Goal: Information Seeking & Learning: Learn about a topic

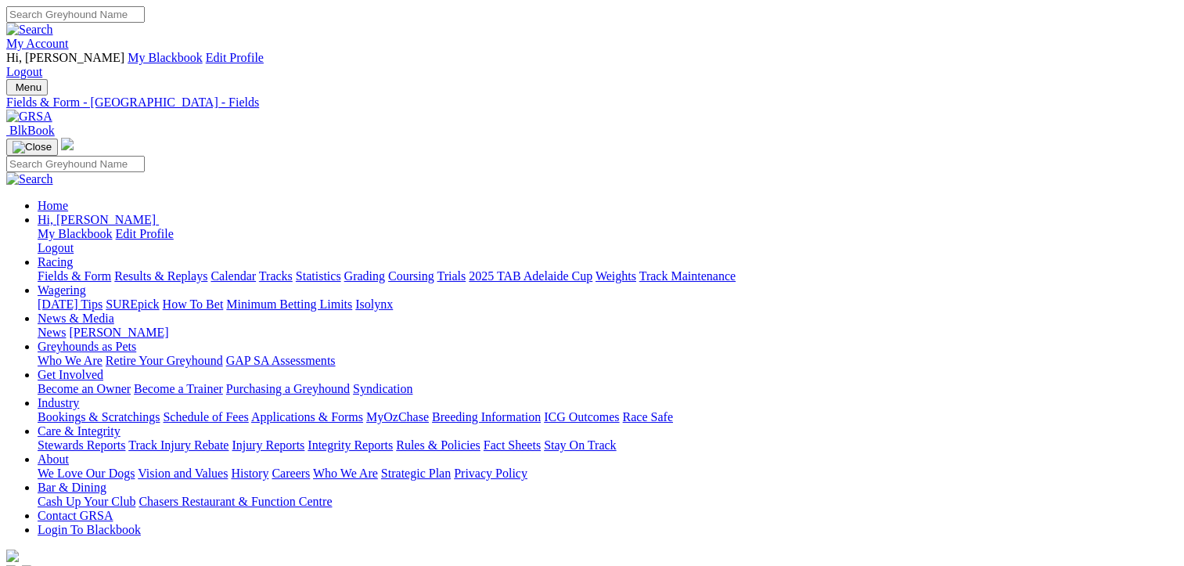
click at [194, 269] on link "Results & Replays" at bounding box center [160, 275] width 93 height 13
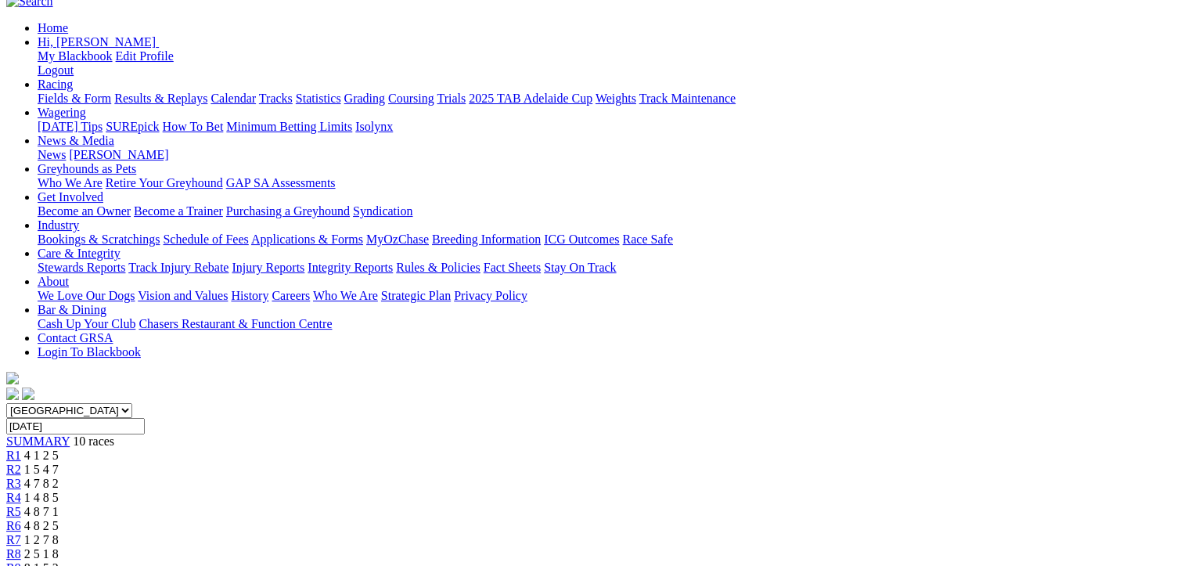
scroll to position [78, 0]
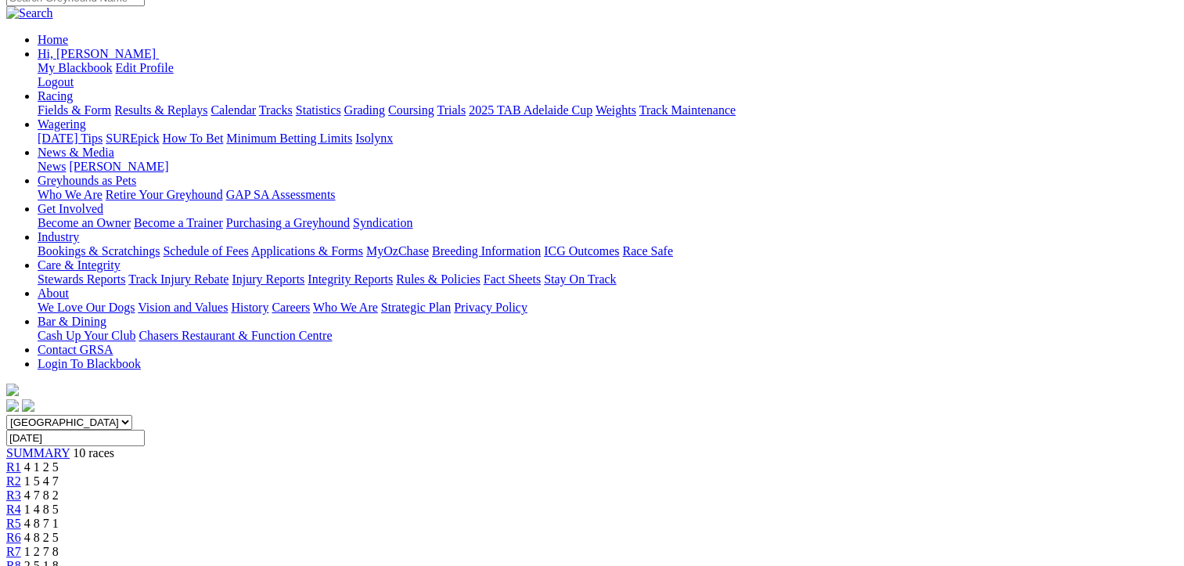
scroll to position [235, 0]
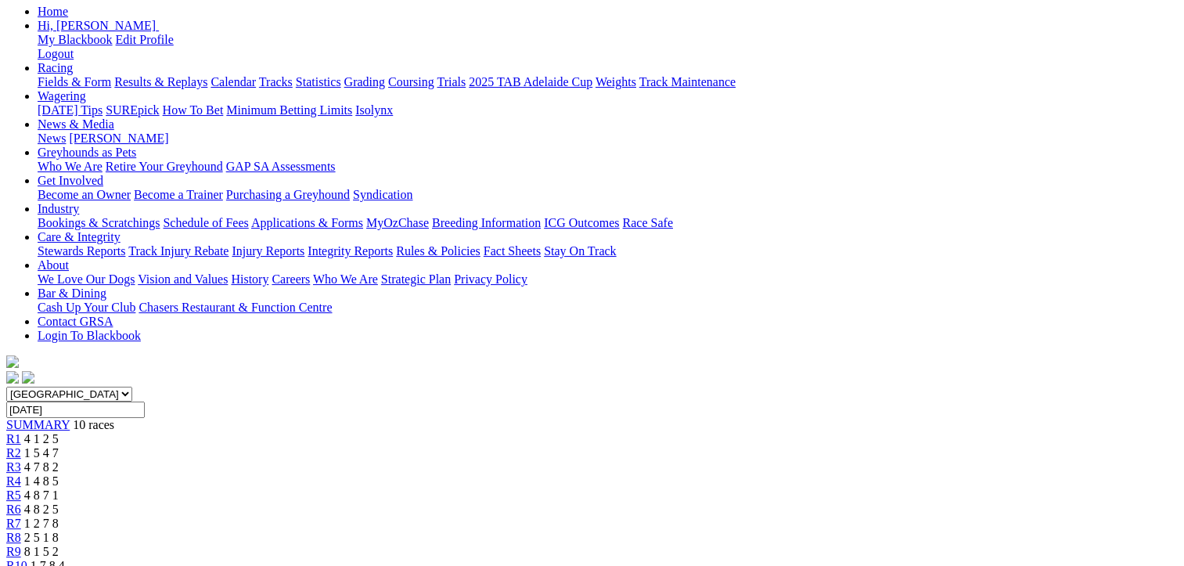
scroll to position [78, 0]
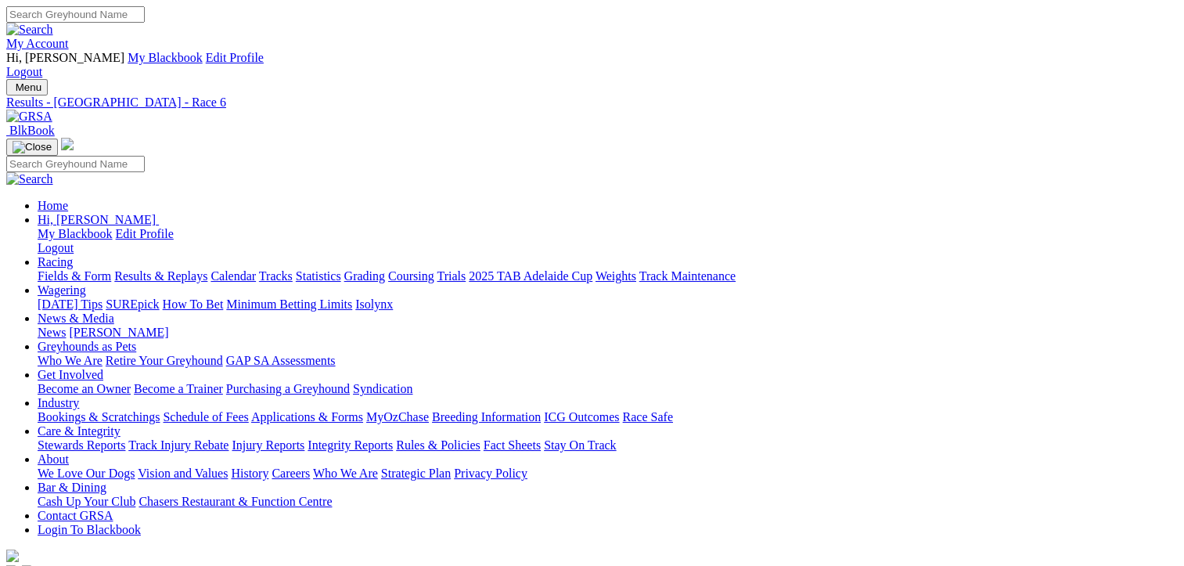
click at [63, 269] on link "Fields & Form" at bounding box center [75, 275] width 74 height 13
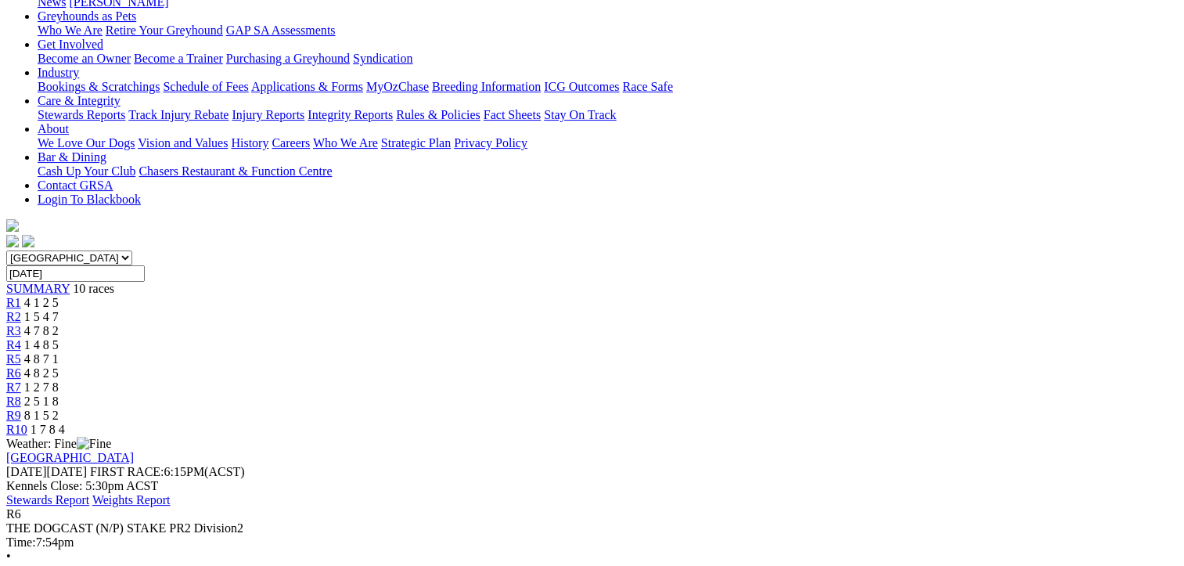
scroll to position [235, 0]
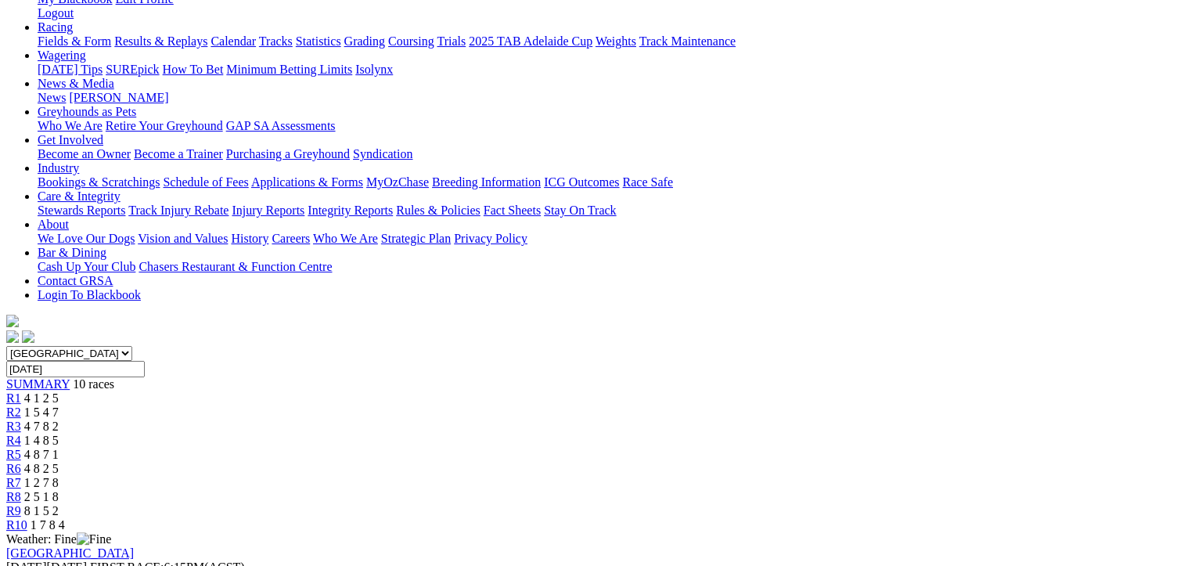
click at [59, 476] on span "1 2 7 8" at bounding box center [41, 482] width 34 height 13
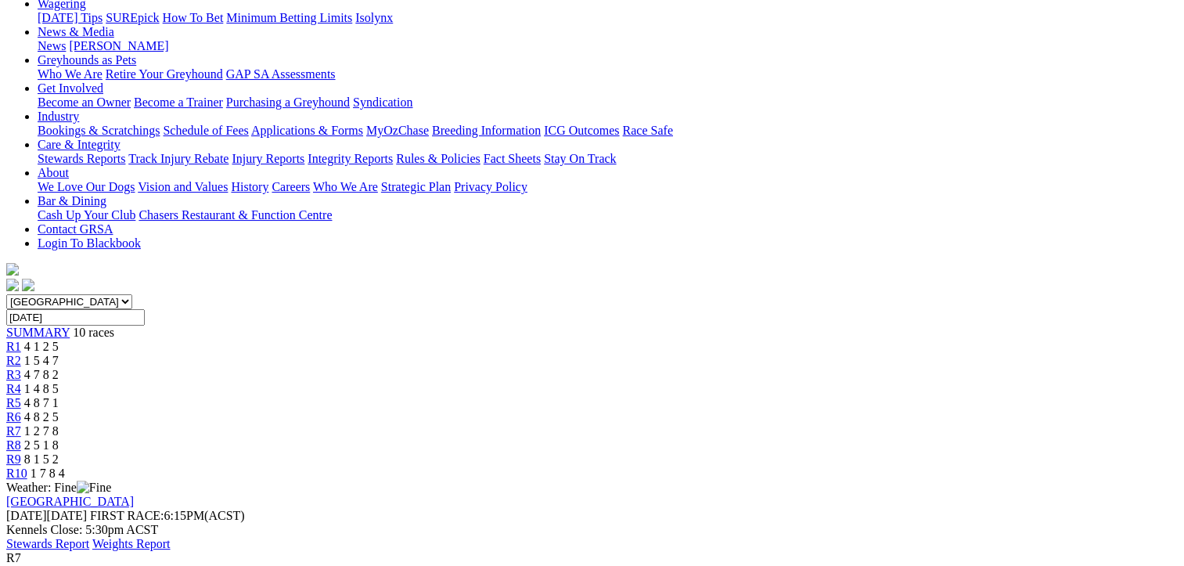
scroll to position [157, 0]
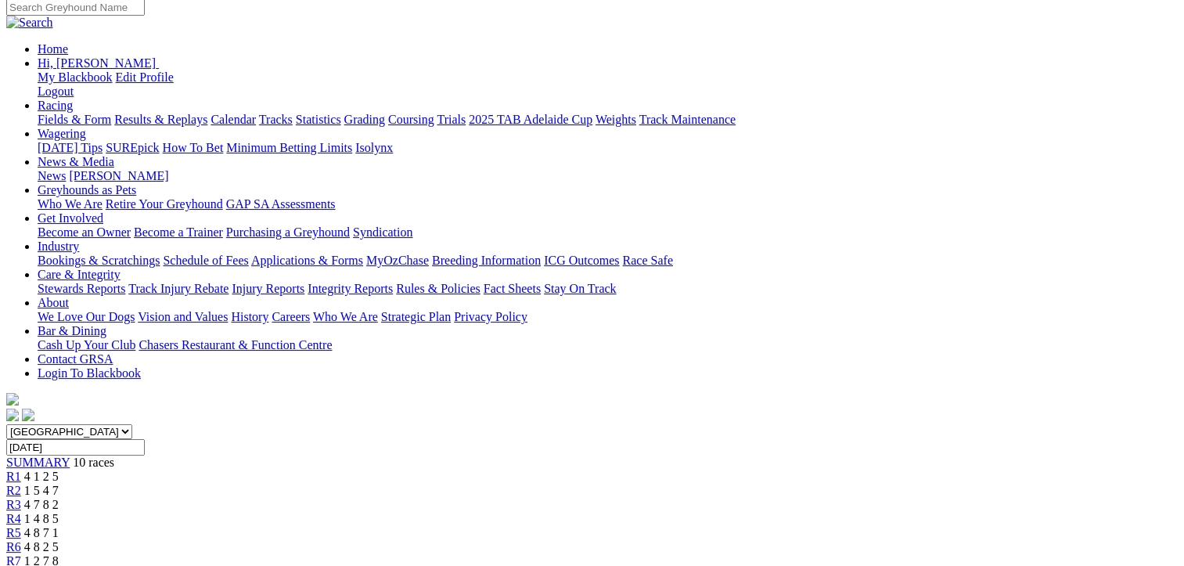
click at [867, 565] on div "R8 2 5 1 8" at bounding box center [592, 575] width 1172 height 14
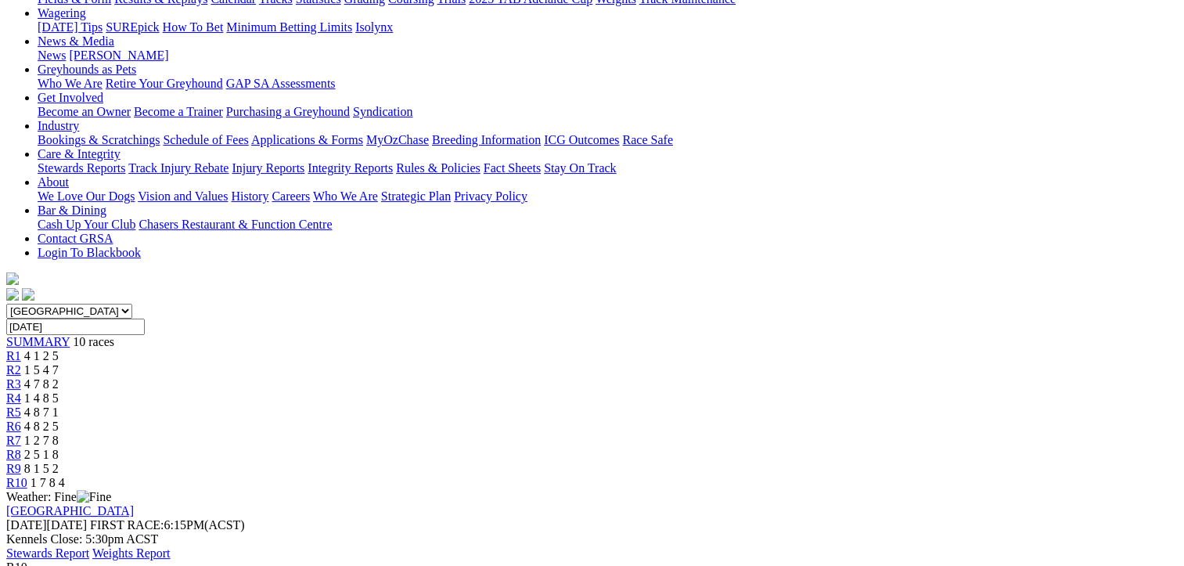
scroll to position [313, 0]
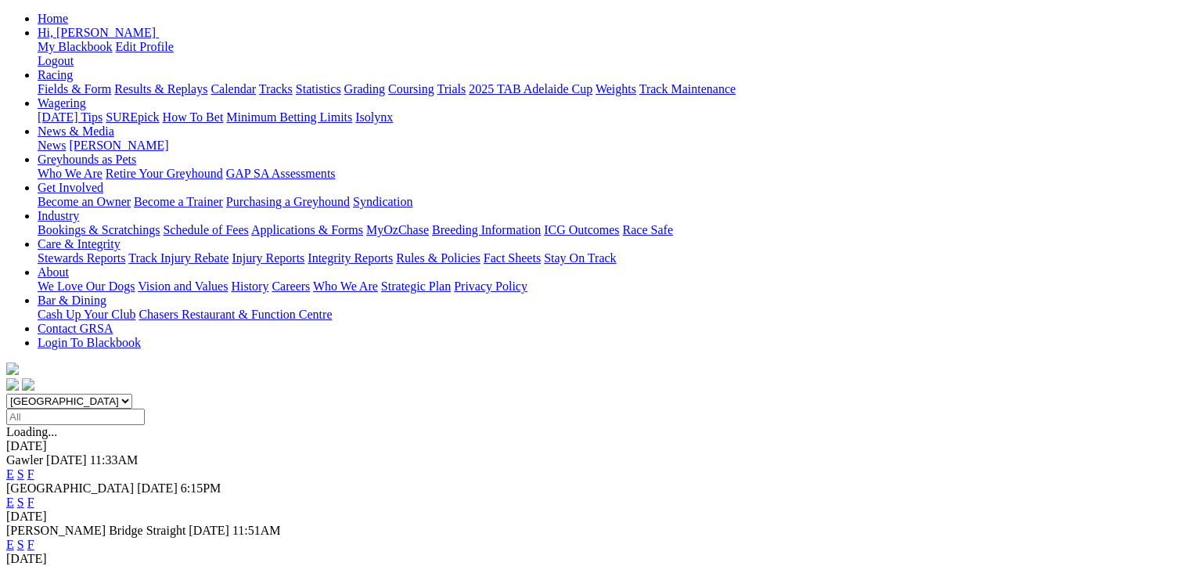
scroll to position [235, 0]
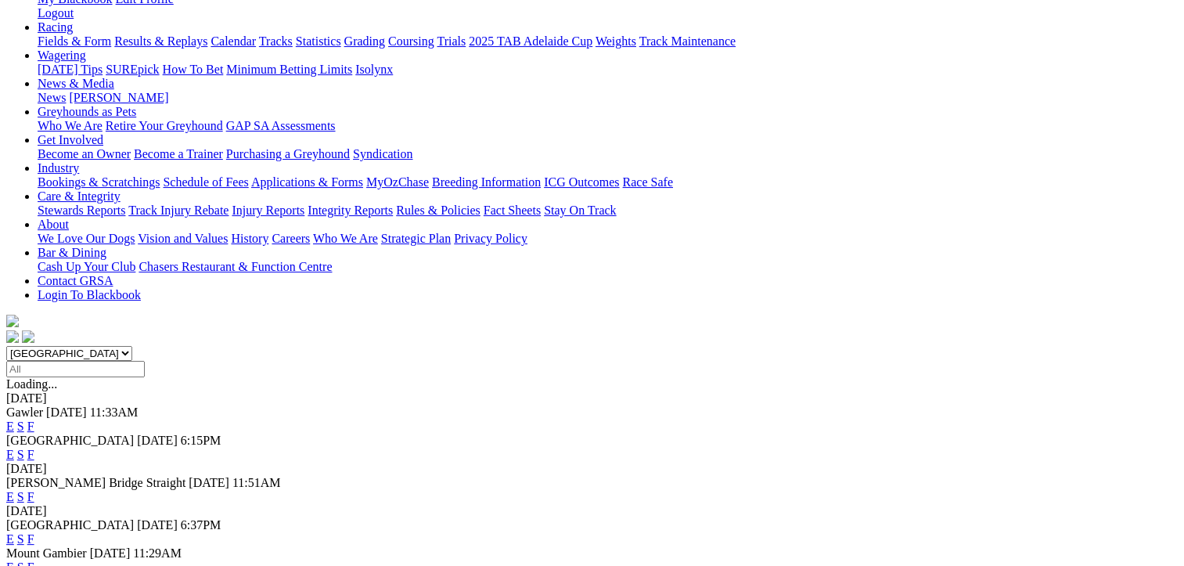
click at [34, 532] on link "F" at bounding box center [30, 538] width 7 height 13
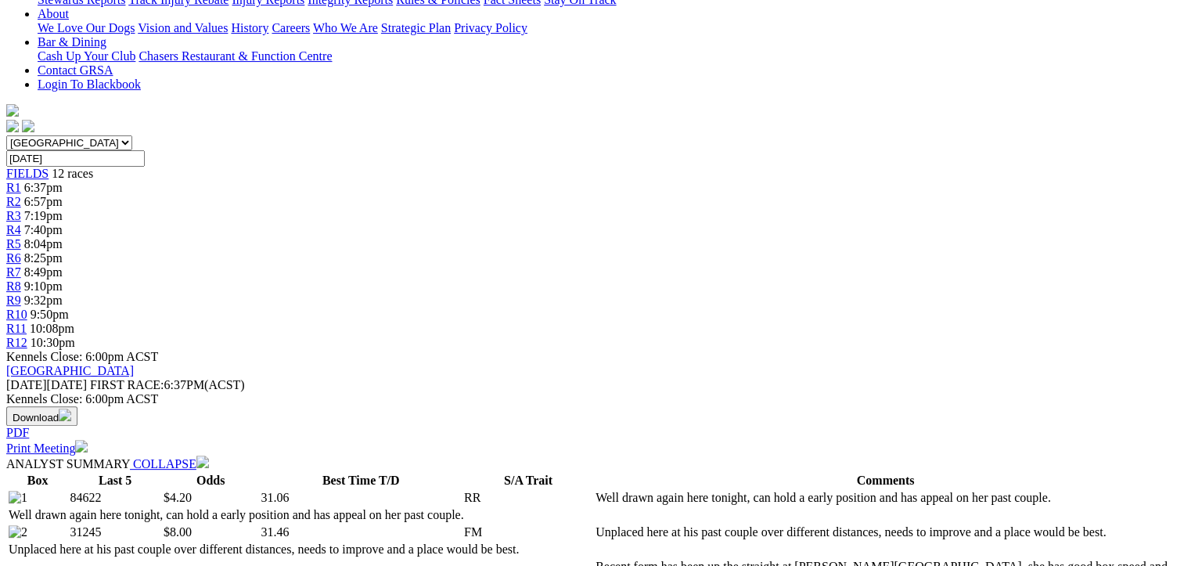
scroll to position [235, 0]
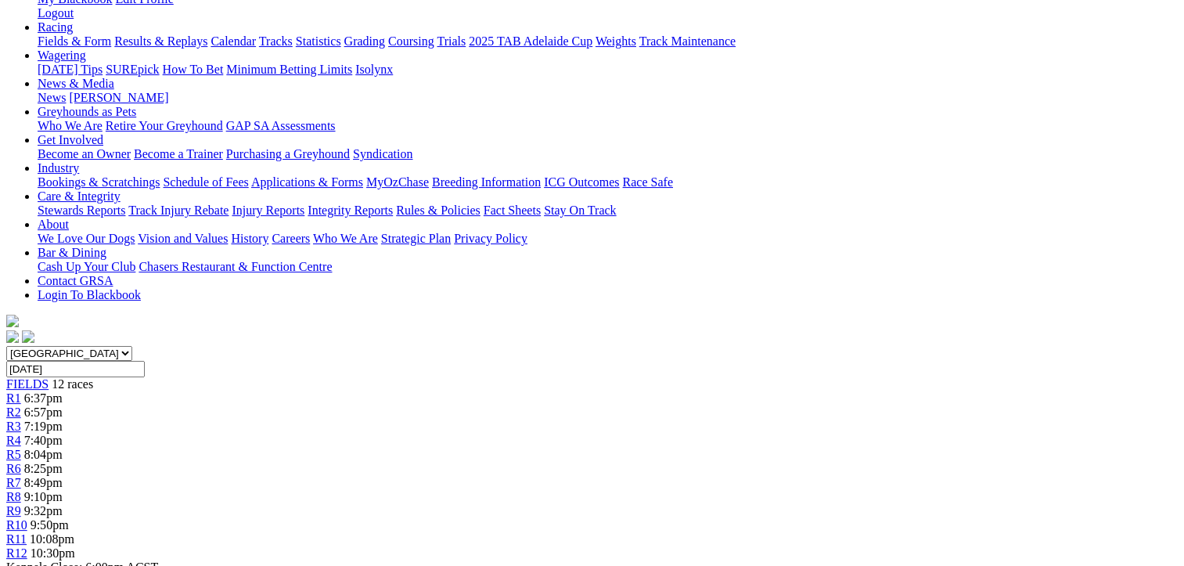
click at [63, 405] on span "6:57pm" at bounding box center [43, 411] width 38 height 13
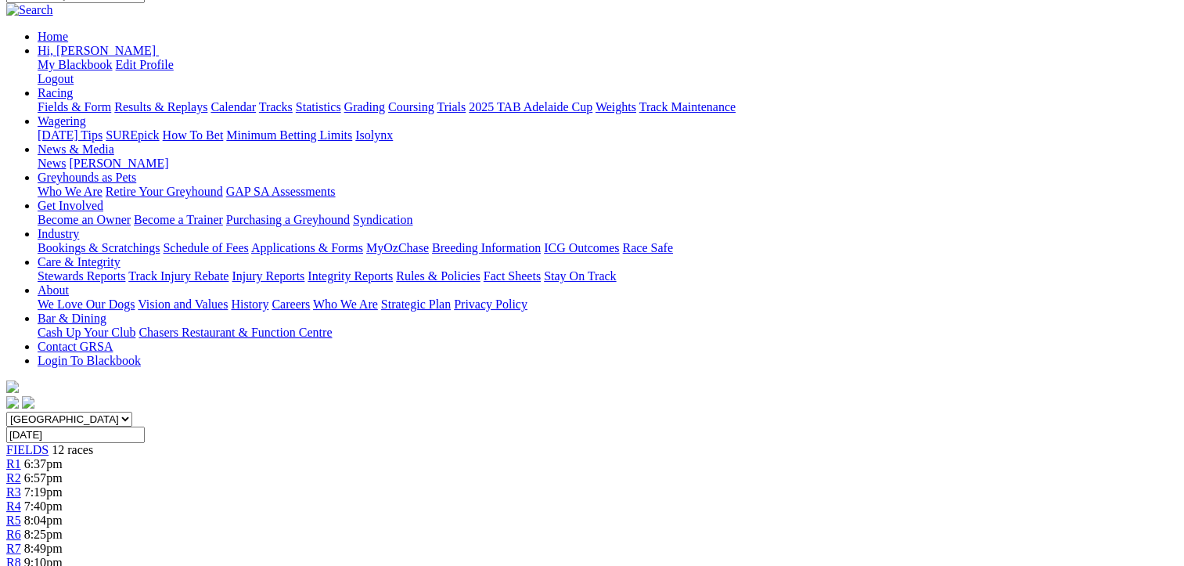
scroll to position [78, 0]
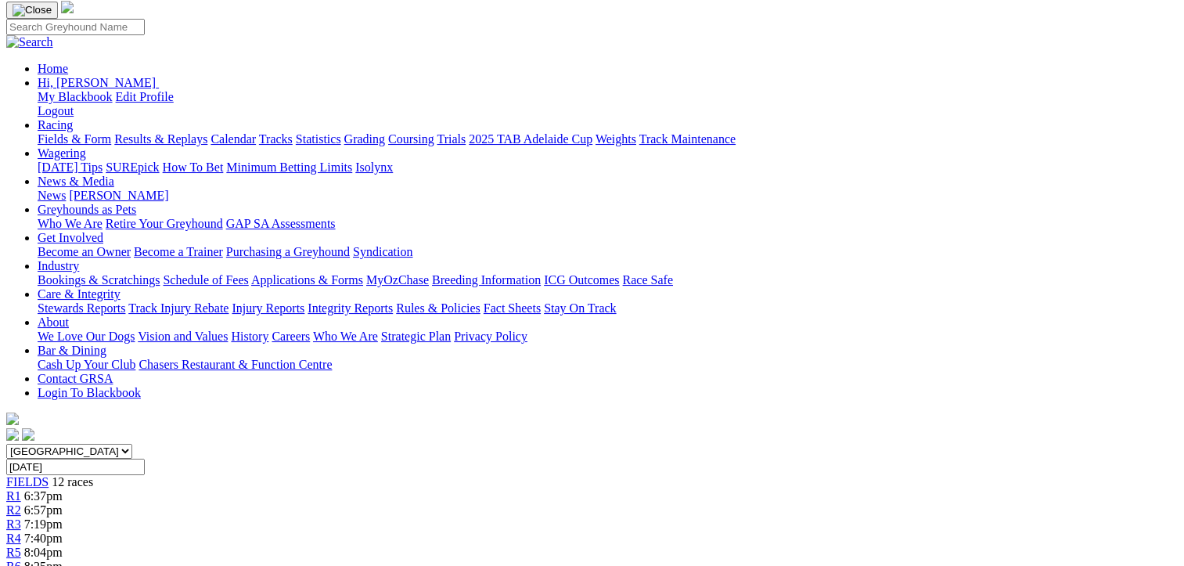
scroll to position [78, 0]
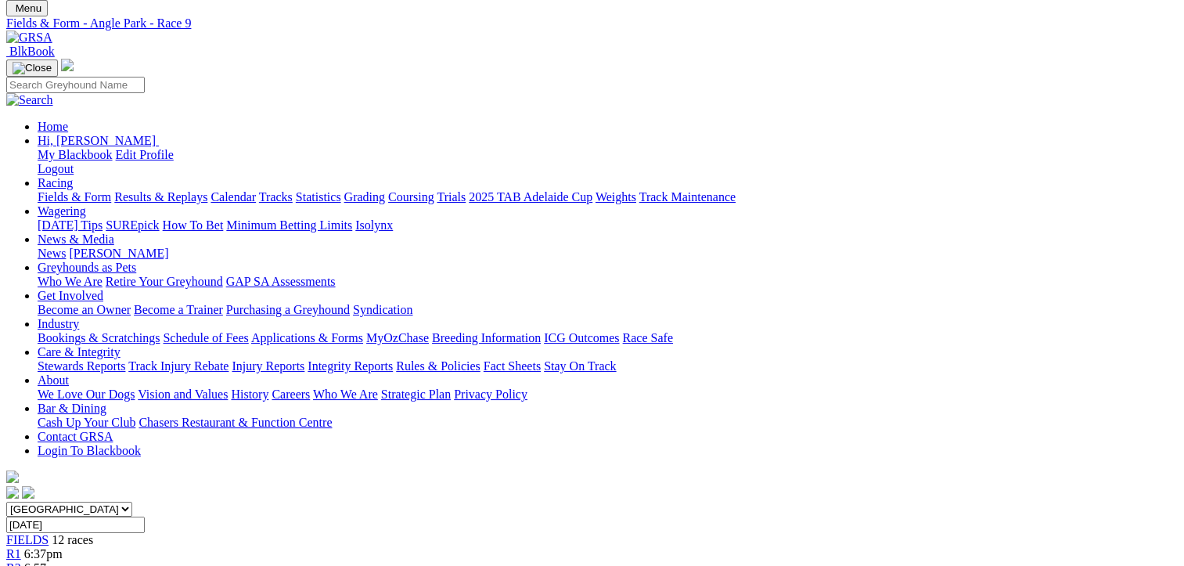
scroll to position [78, 0]
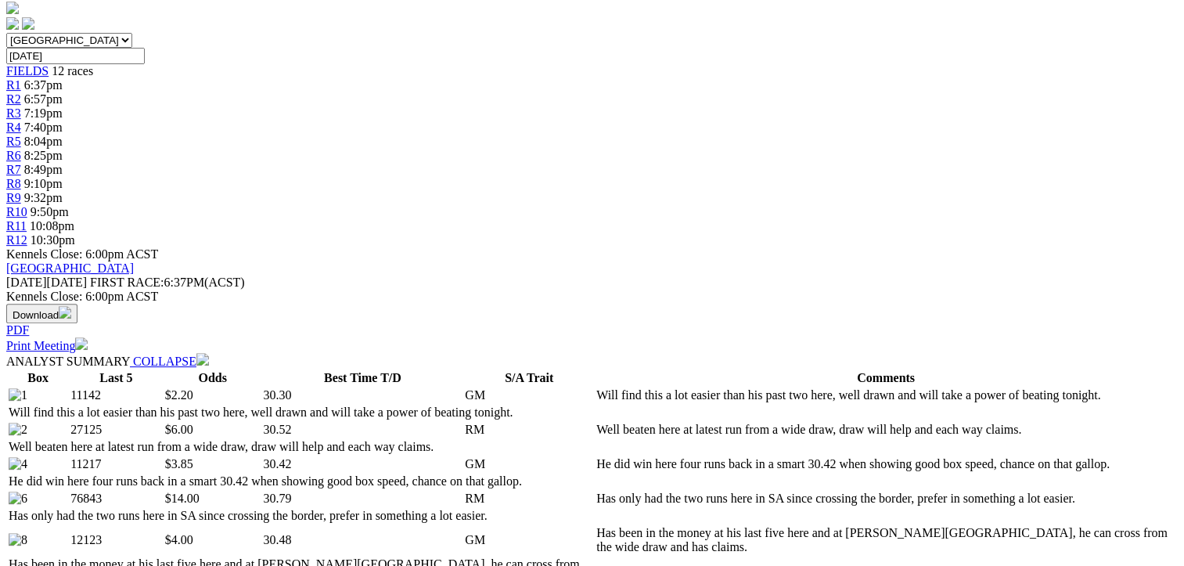
scroll to position [78, 0]
